Goal: Information Seeking & Learning: Learn about a topic

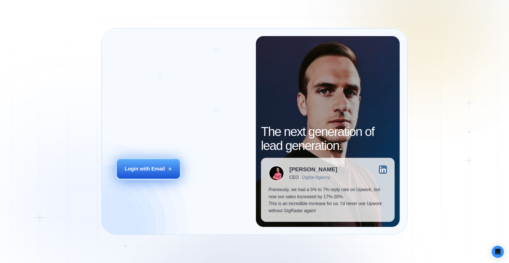
click at [170, 165] on button "Login with Email" at bounding box center [148, 169] width 63 height 20
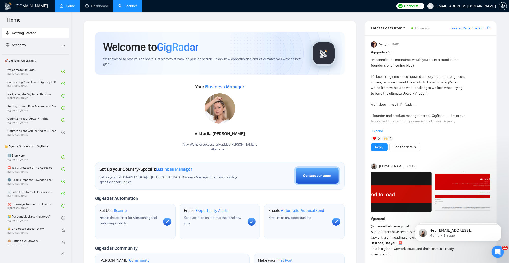
click at [128, 7] on link "Scanner" at bounding box center [127, 6] width 19 height 4
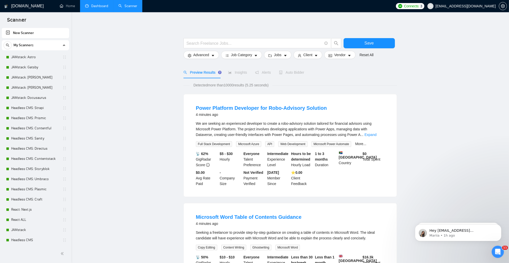
click at [97, 6] on link "Dashboard" at bounding box center [96, 6] width 23 height 4
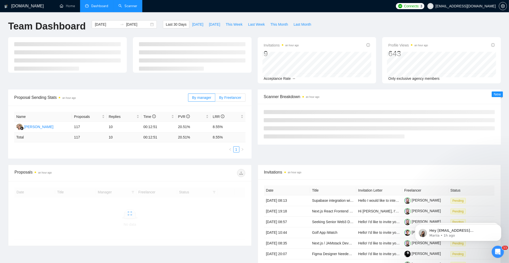
click at [228, 100] on label "By Freelancer" at bounding box center [230, 97] width 30 height 8
click at [215, 99] on input "By Freelancer" at bounding box center [215, 99] width 0 height 0
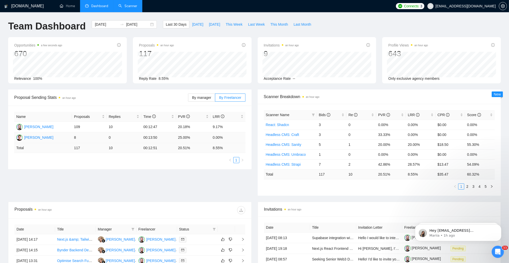
drag, startPoint x: 71, startPoint y: 139, endPoint x: 227, endPoint y: 136, distance: 156.0
click at [227, 136] on tr "[PERSON_NAME] 8 0 00:13:50 25.00% 0.00%" at bounding box center [129, 137] width 231 height 11
click at [201, 169] on div "Proposal Sending Stats an hour ago By manager By Freelancer Name Proposals Repl…" at bounding box center [254, 145] width 499 height 112
drag, startPoint x: 175, startPoint y: 126, endPoint x: 189, endPoint y: 128, distance: 13.8
click at [189, 128] on tr "[PERSON_NAME] 109 10 00:12:47 20.18% 9.17%" at bounding box center [129, 127] width 231 height 11
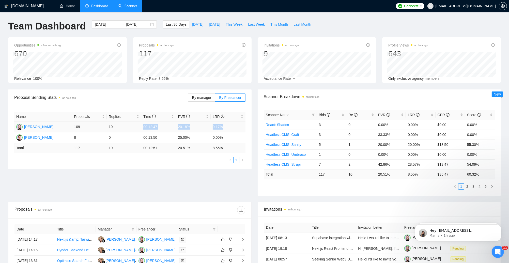
drag, startPoint x: 149, startPoint y: 127, endPoint x: 224, endPoint y: 129, distance: 75.5
click at [224, 129] on tr "[PERSON_NAME] 109 10 00:12:47 20.18% 9.17%" at bounding box center [129, 127] width 231 height 11
click at [210, 188] on div "Proposal Sending Stats an hour ago By manager By Freelancer Name Proposals Repl…" at bounding box center [254, 145] width 499 height 112
drag, startPoint x: 73, startPoint y: 125, endPoint x: 85, endPoint y: 126, distance: 12.5
click at [86, 123] on td "109" at bounding box center [89, 127] width 35 height 11
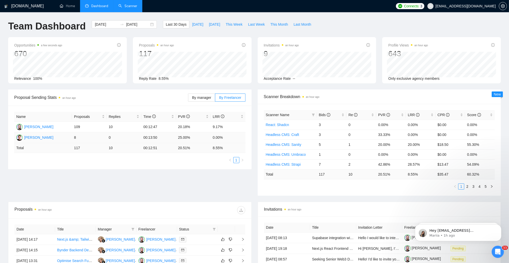
drag, startPoint x: 71, startPoint y: 137, endPoint x: 83, endPoint y: 137, distance: 12.0
click at [83, 137] on tr "[PERSON_NAME] 8 0 00:13:50 25.00% 0.00%" at bounding box center [129, 137] width 231 height 11
drag, startPoint x: 73, startPoint y: 123, endPoint x: 98, endPoint y: 128, distance: 24.8
click at [98, 128] on td "109" at bounding box center [89, 127] width 35 height 11
drag, startPoint x: 194, startPoint y: 139, endPoint x: 226, endPoint y: 140, distance: 32.8
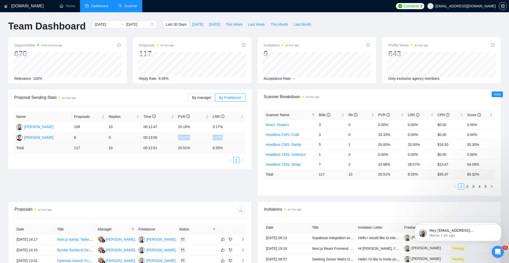
click at [227, 140] on tr "[PERSON_NAME] 8 0 00:13:50 25.00% 0.00%" at bounding box center [129, 137] width 231 height 11
